Goal: Information Seeking & Learning: Learn about a topic

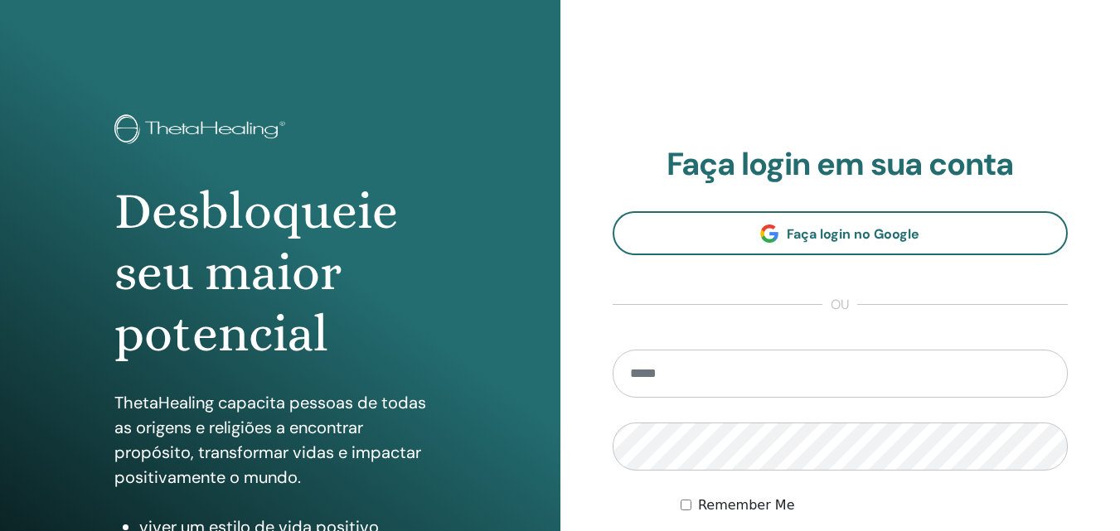
type input "**********"
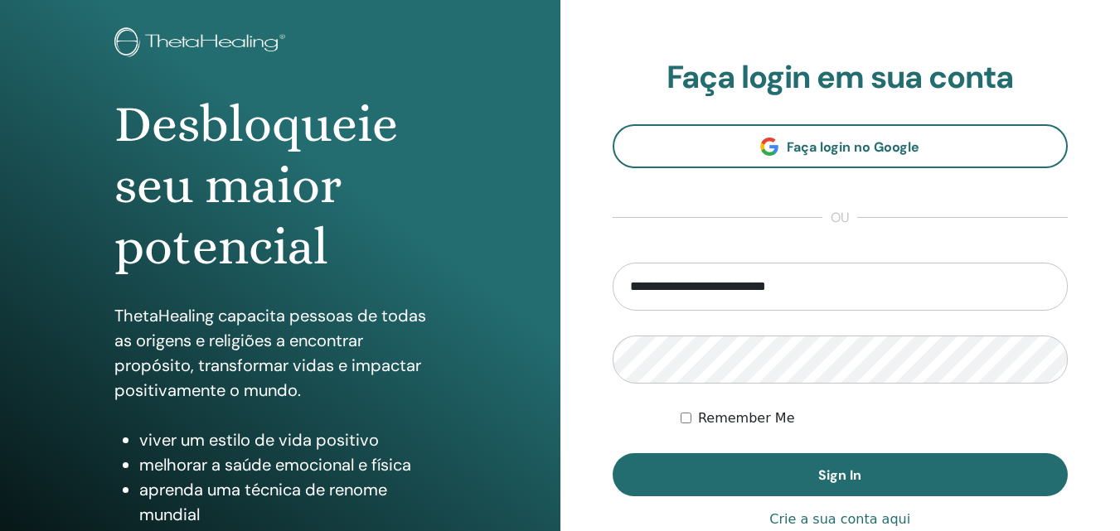
scroll to position [123, 0]
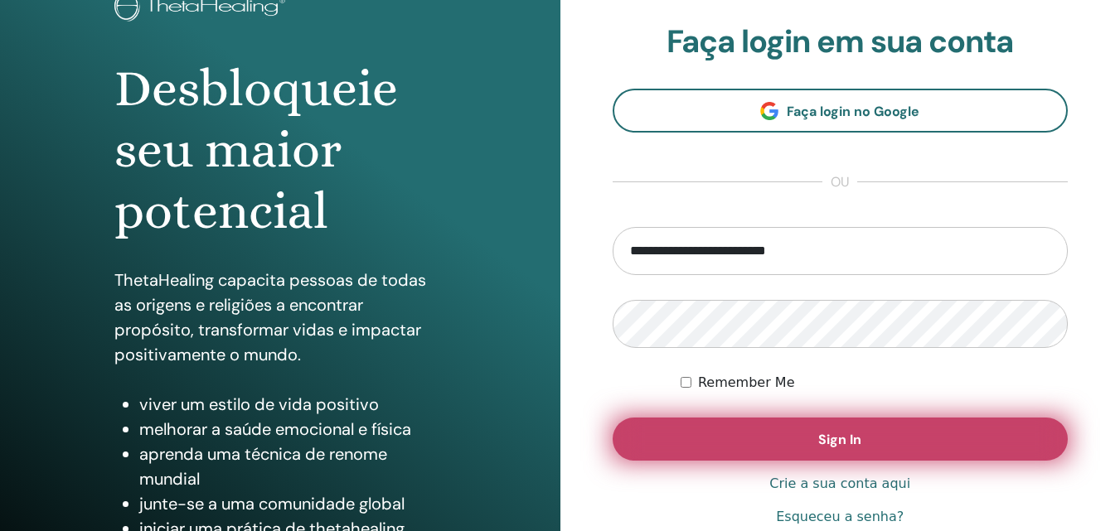
click at [698, 444] on button "Sign In" at bounding box center [841, 439] width 456 height 43
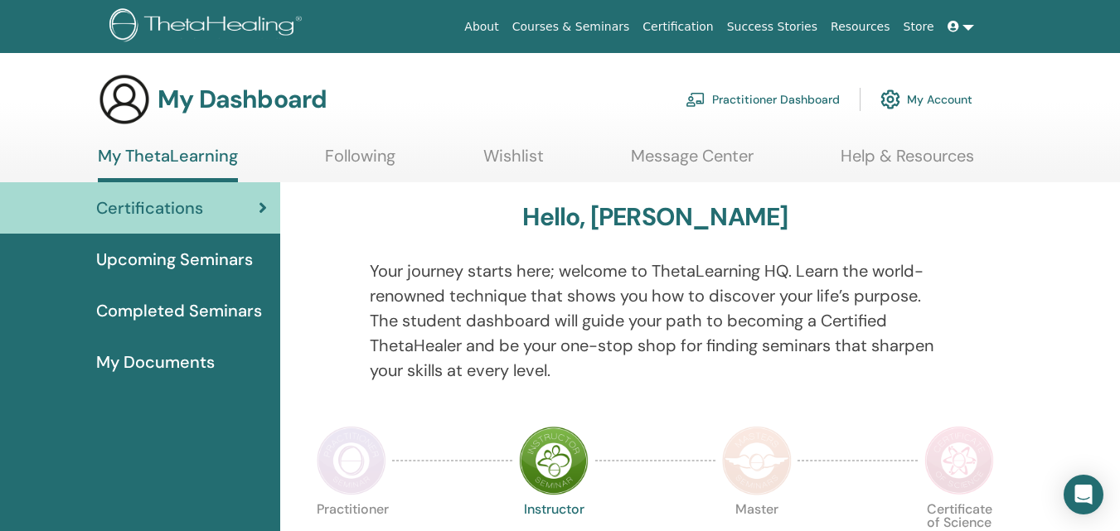
click at [213, 359] on span "My Documents" at bounding box center [155, 362] width 119 height 25
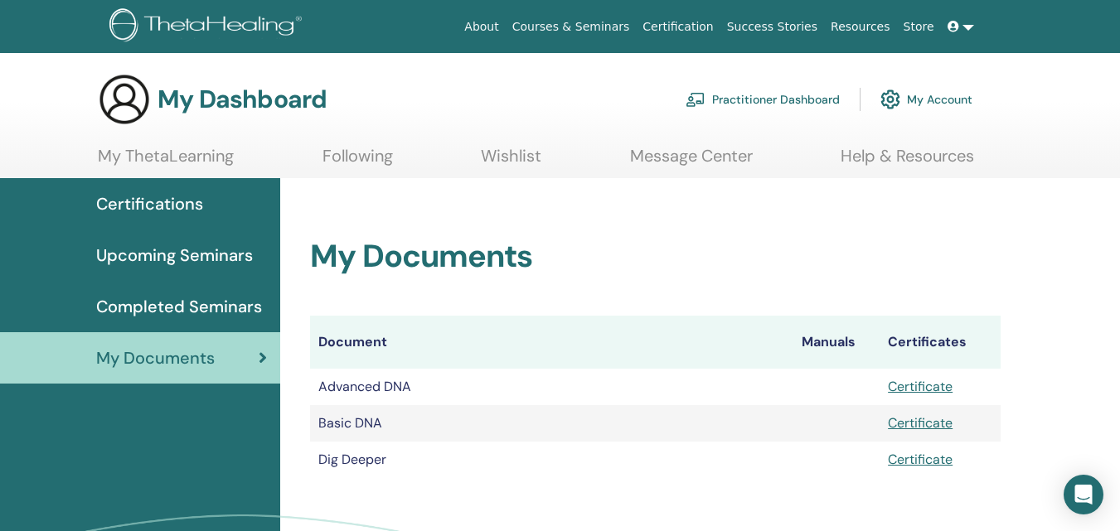
click at [213, 359] on span "My Documents" at bounding box center [155, 358] width 119 height 25
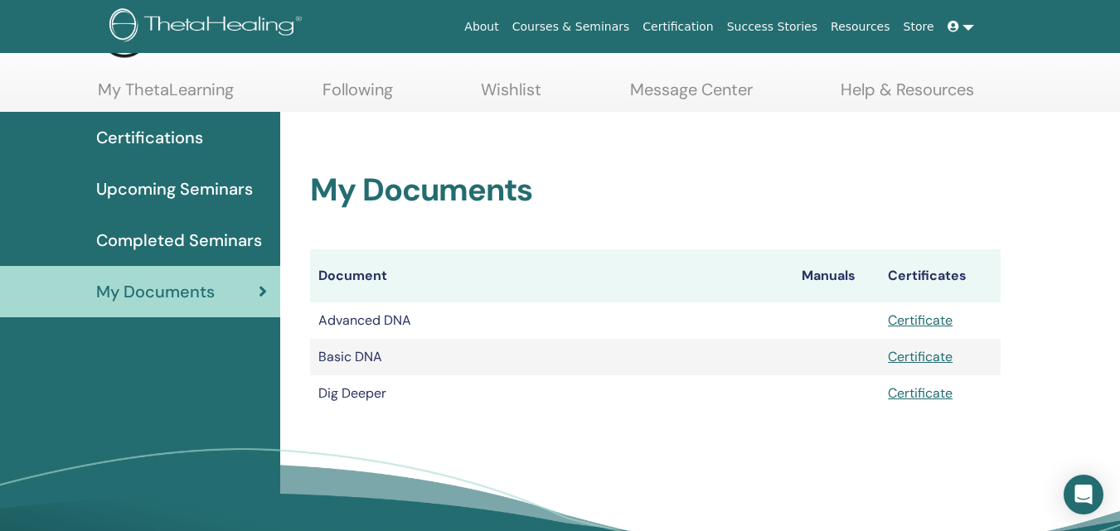
scroll to position [99, 0]
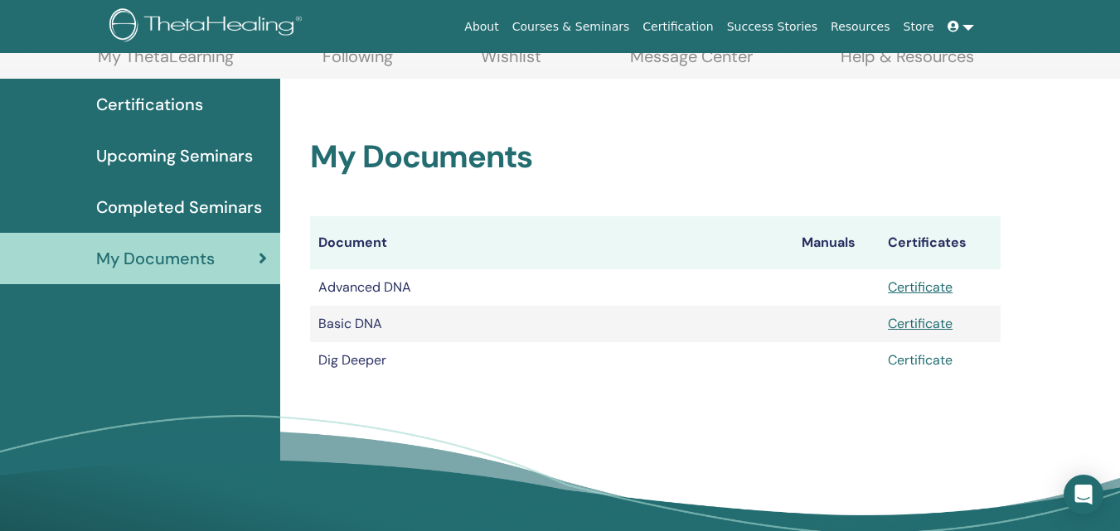
click at [916, 358] on link "Certificate" at bounding box center [920, 360] width 65 height 17
click at [914, 327] on link "Certificate" at bounding box center [920, 323] width 65 height 17
click at [928, 282] on link "Certificate" at bounding box center [920, 287] width 65 height 17
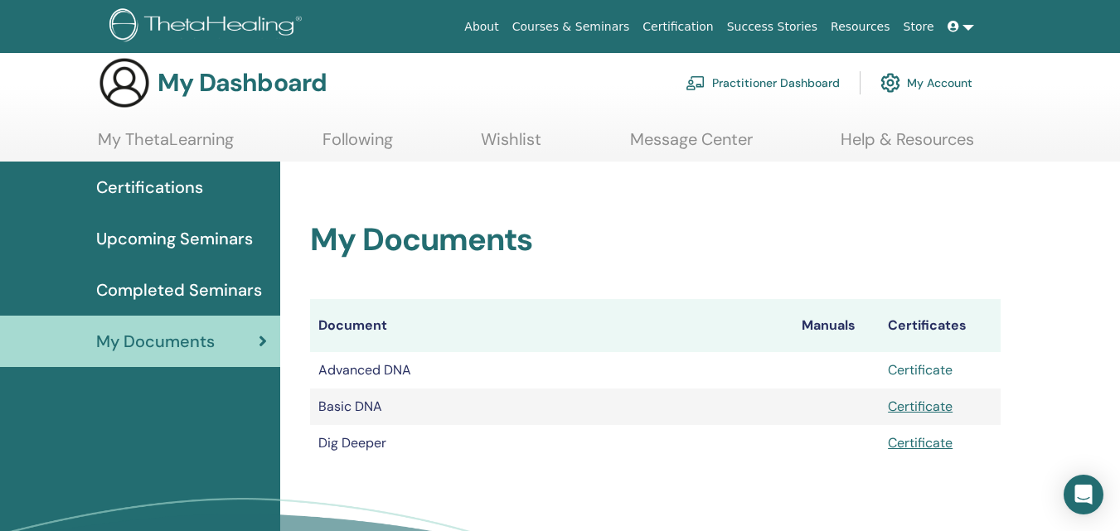
scroll to position [13, 0]
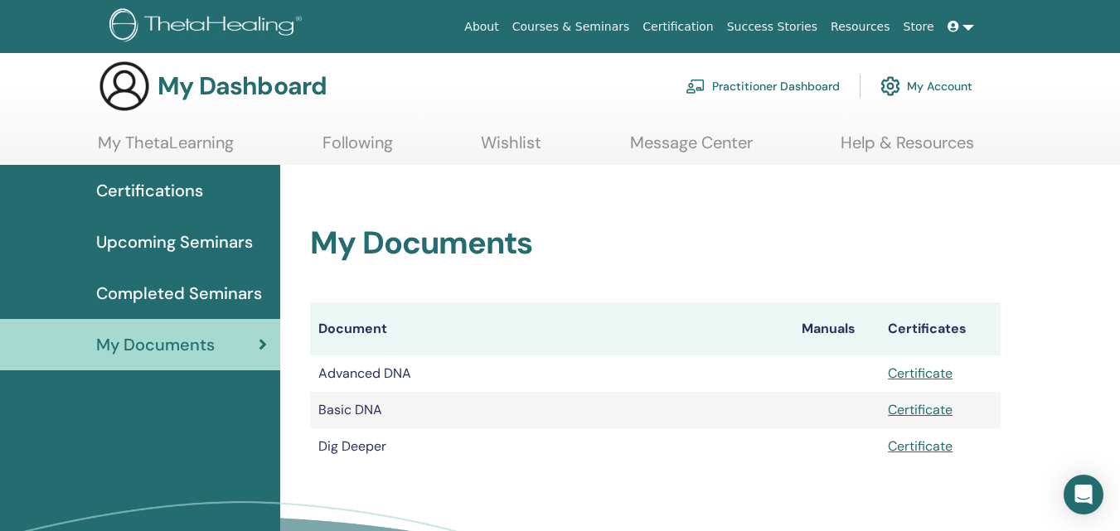
click at [216, 281] on span "Completed Seminars" at bounding box center [179, 293] width 166 height 25
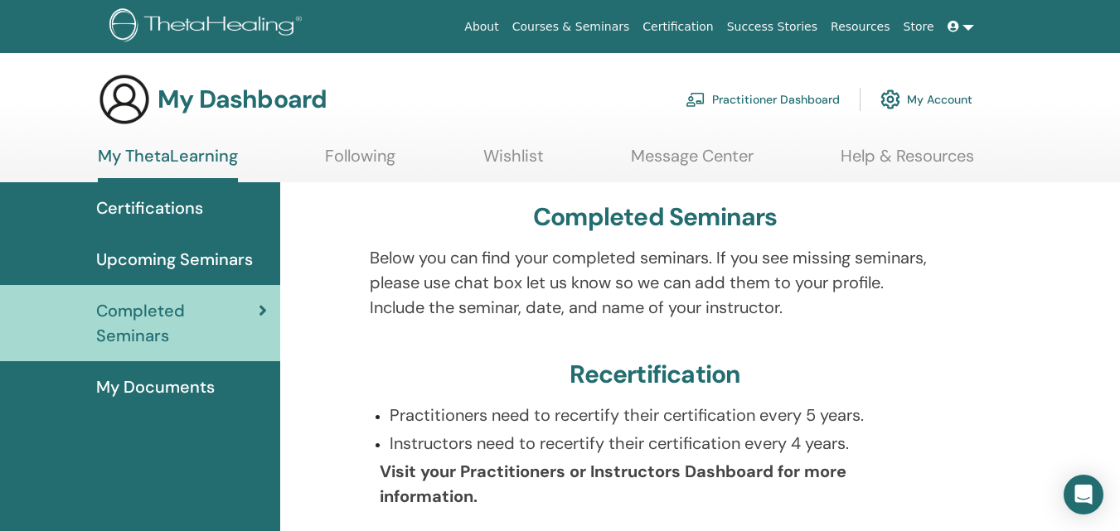
click at [209, 250] on span "Upcoming Seminars" at bounding box center [174, 259] width 157 height 25
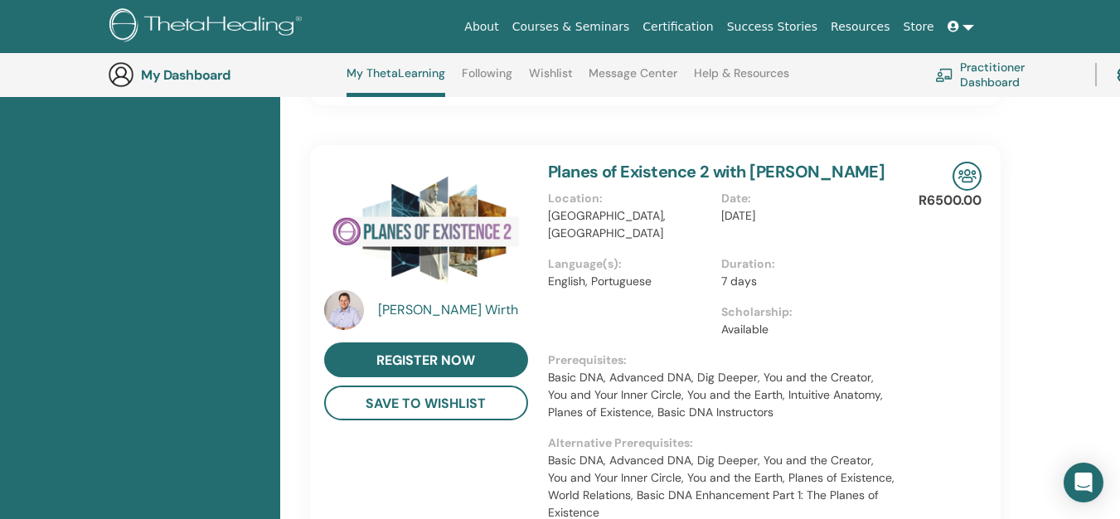
scroll to position [1357, 0]
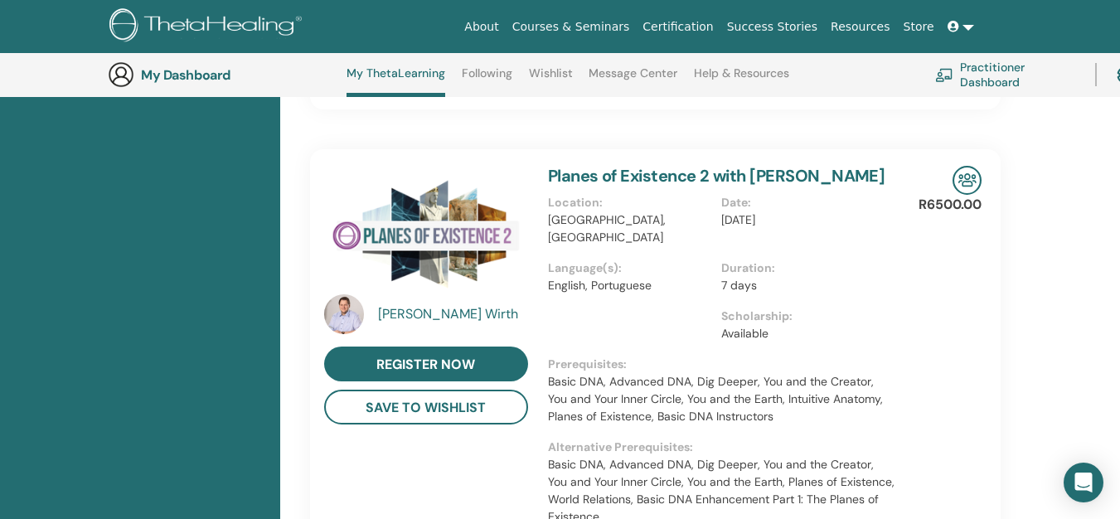
drag, startPoint x: 1118, startPoint y: 332, endPoint x: 1123, endPoint y: 304, distance: 28.5
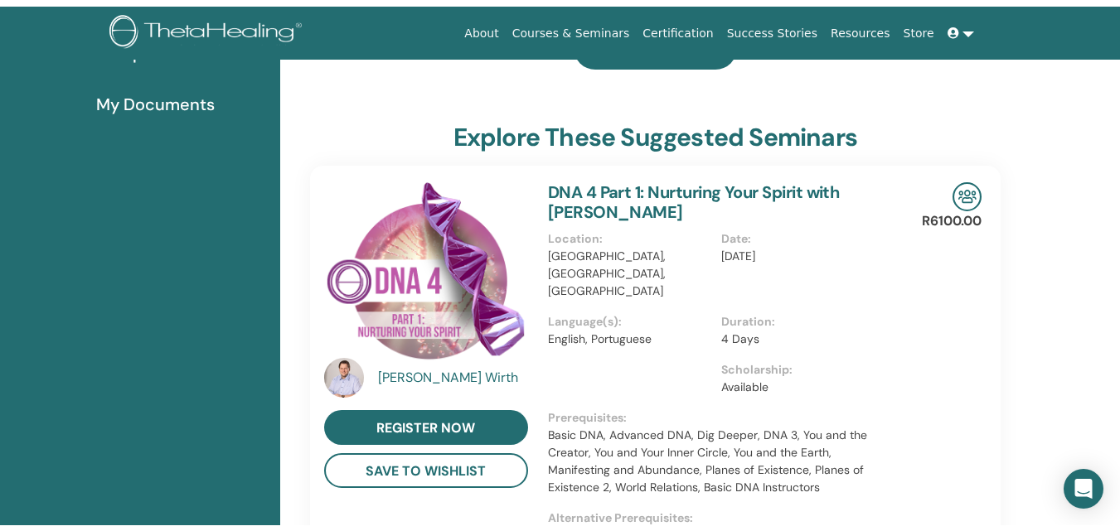
scroll to position [0, 0]
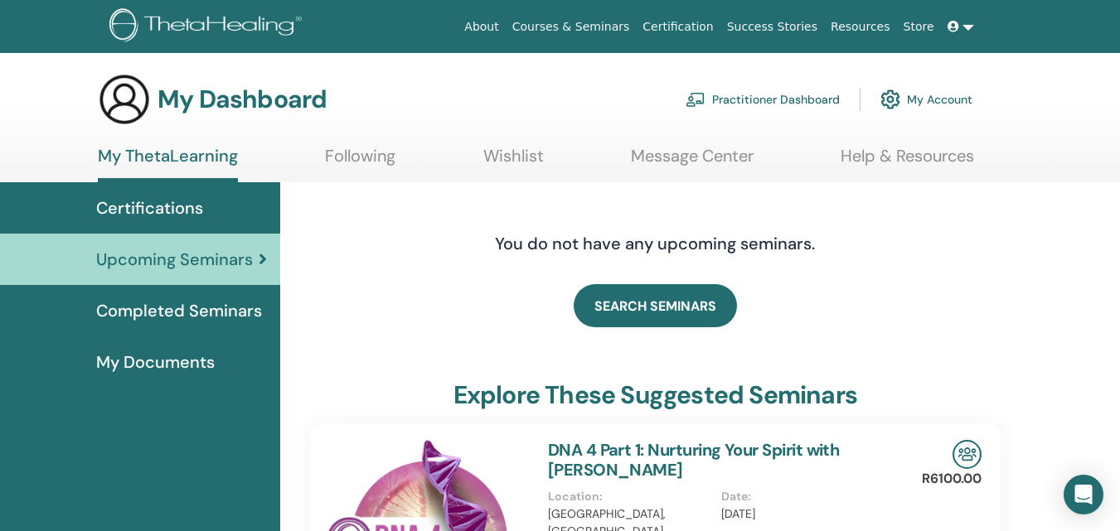
click at [203, 211] on div "Certifications" at bounding box center [140, 208] width 254 height 25
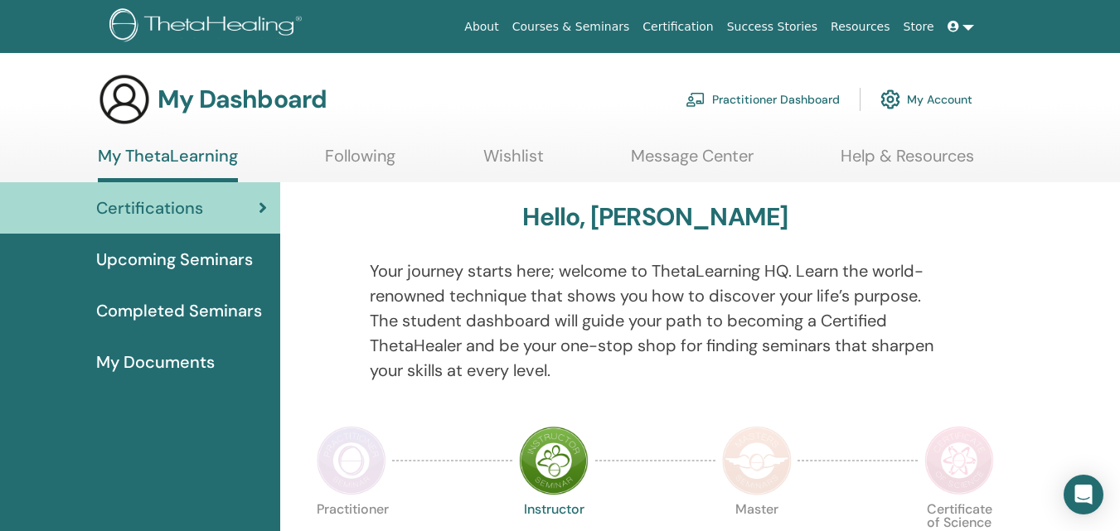
click at [335, 270] on div at bounding box center [328, 331] width 60 height 144
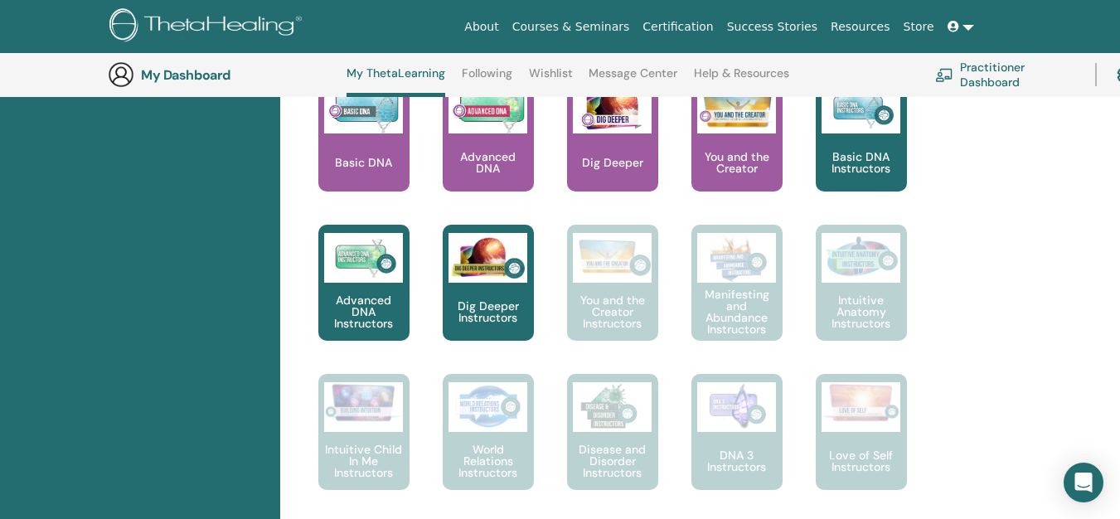
scroll to position [774, 0]
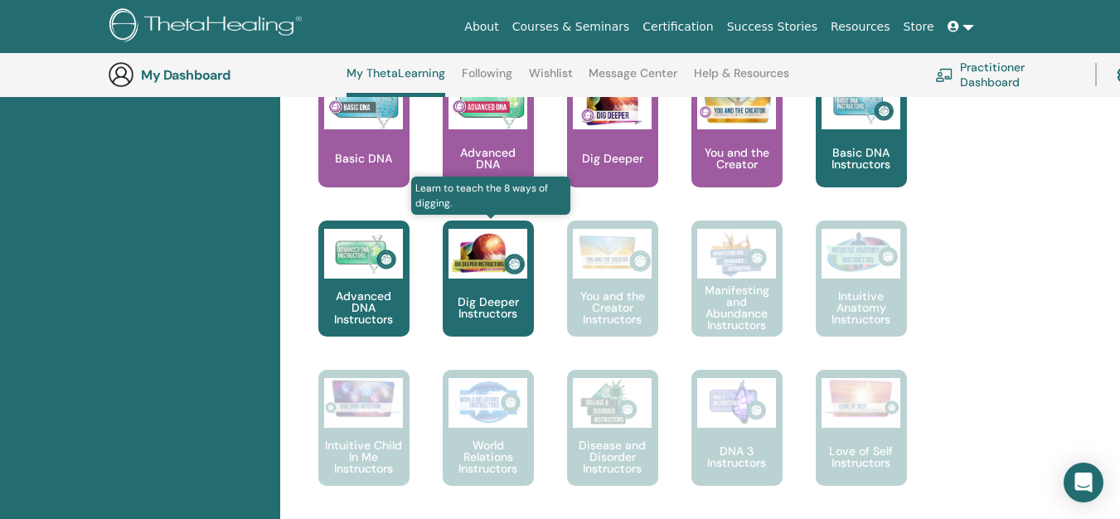
click at [451, 300] on p "Dig Deeper Instructors" at bounding box center [488, 307] width 91 height 23
